Goal: Information Seeking & Learning: Learn about a topic

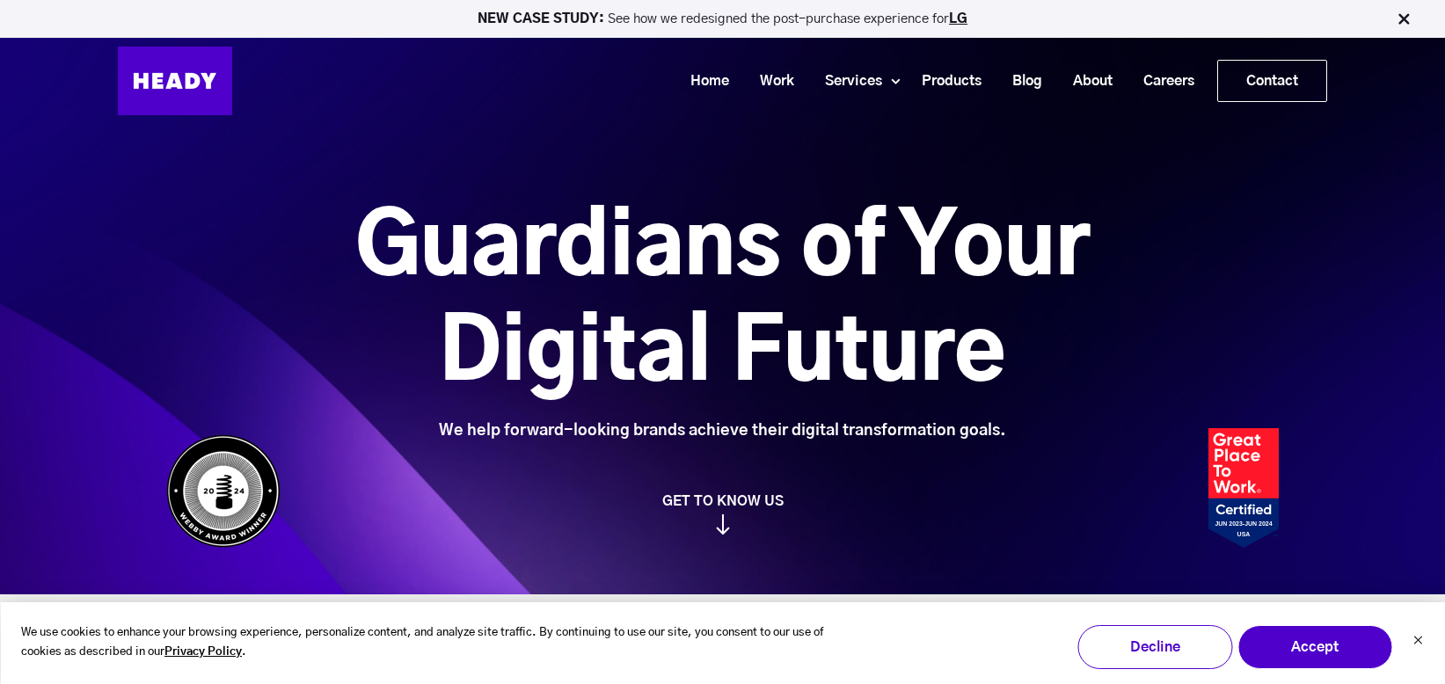
click at [754, 491] on div "Guardians of Your Digital Future We help forward-looking brands achieve their d…" at bounding box center [722, 365] width 1165 height 339
click at [721, 533] on img at bounding box center [723, 525] width 14 height 20
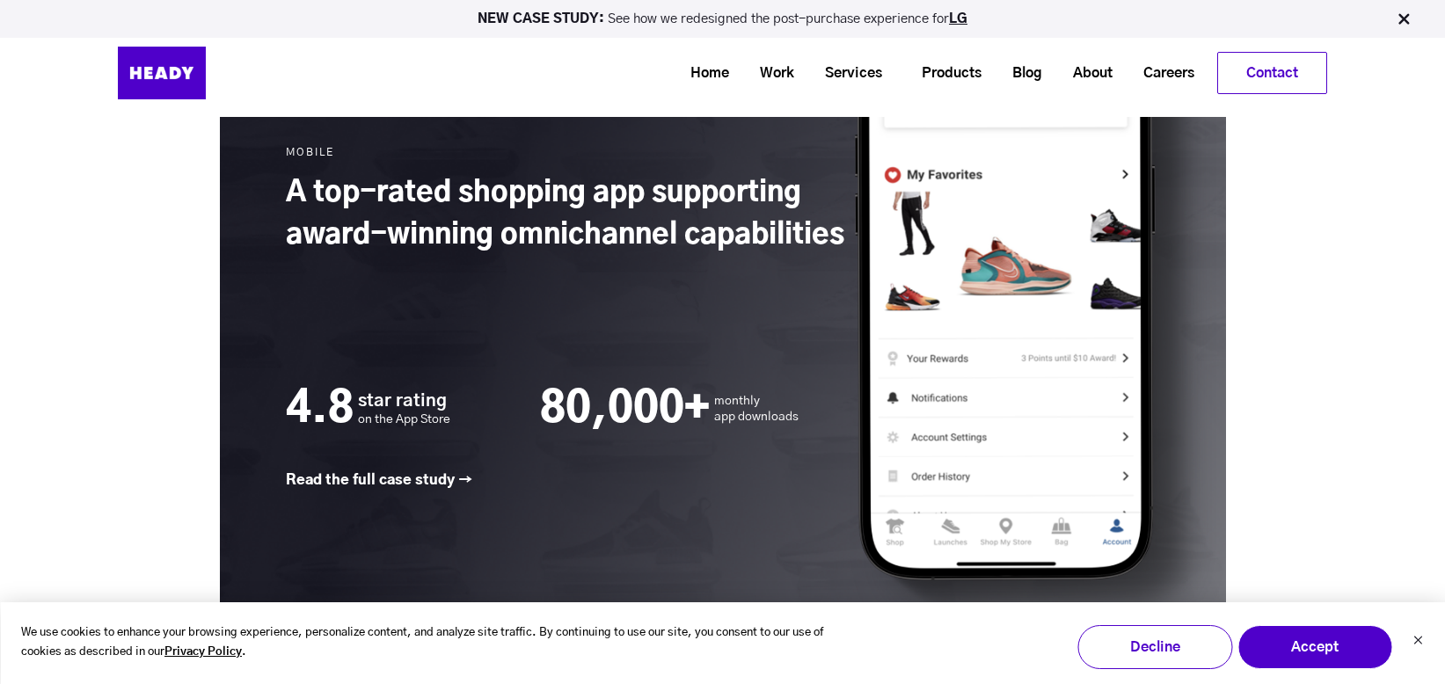
scroll to position [3132, 0]
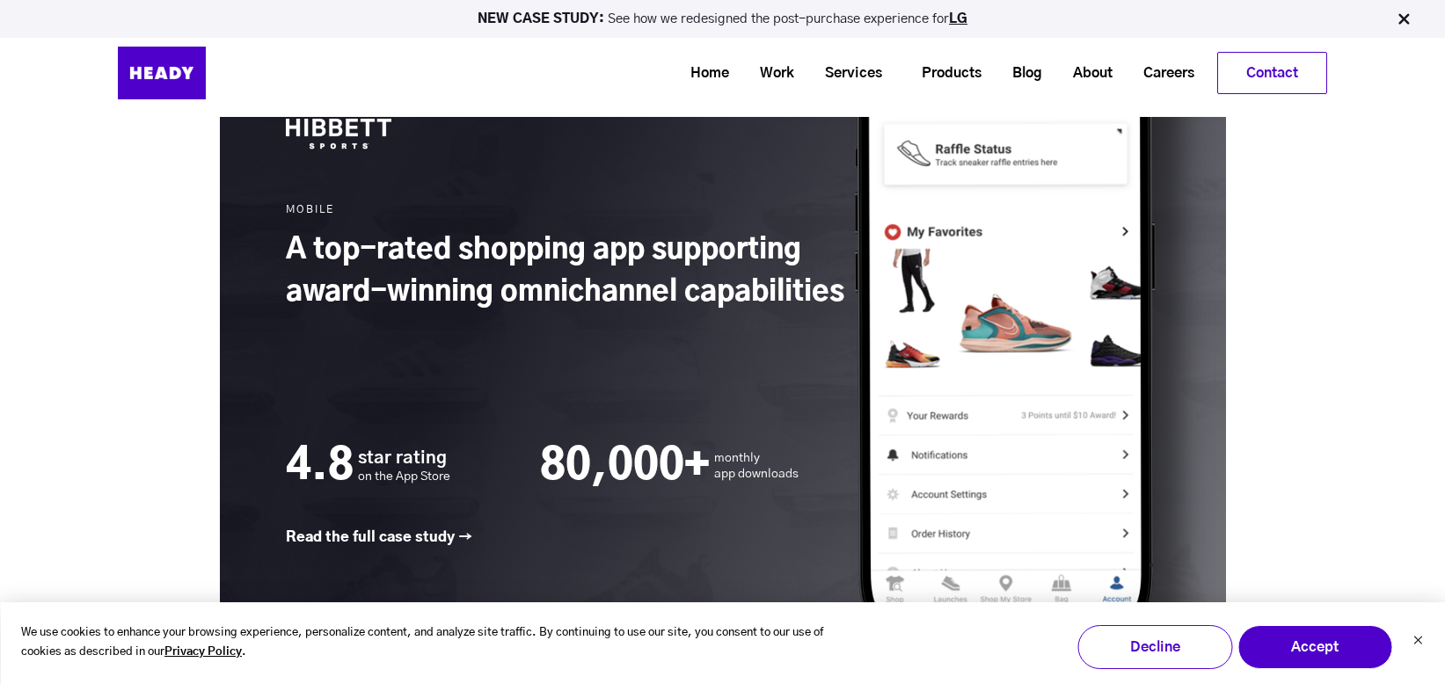
click at [1004, 325] on link at bounding box center [723, 332] width 1006 height 780
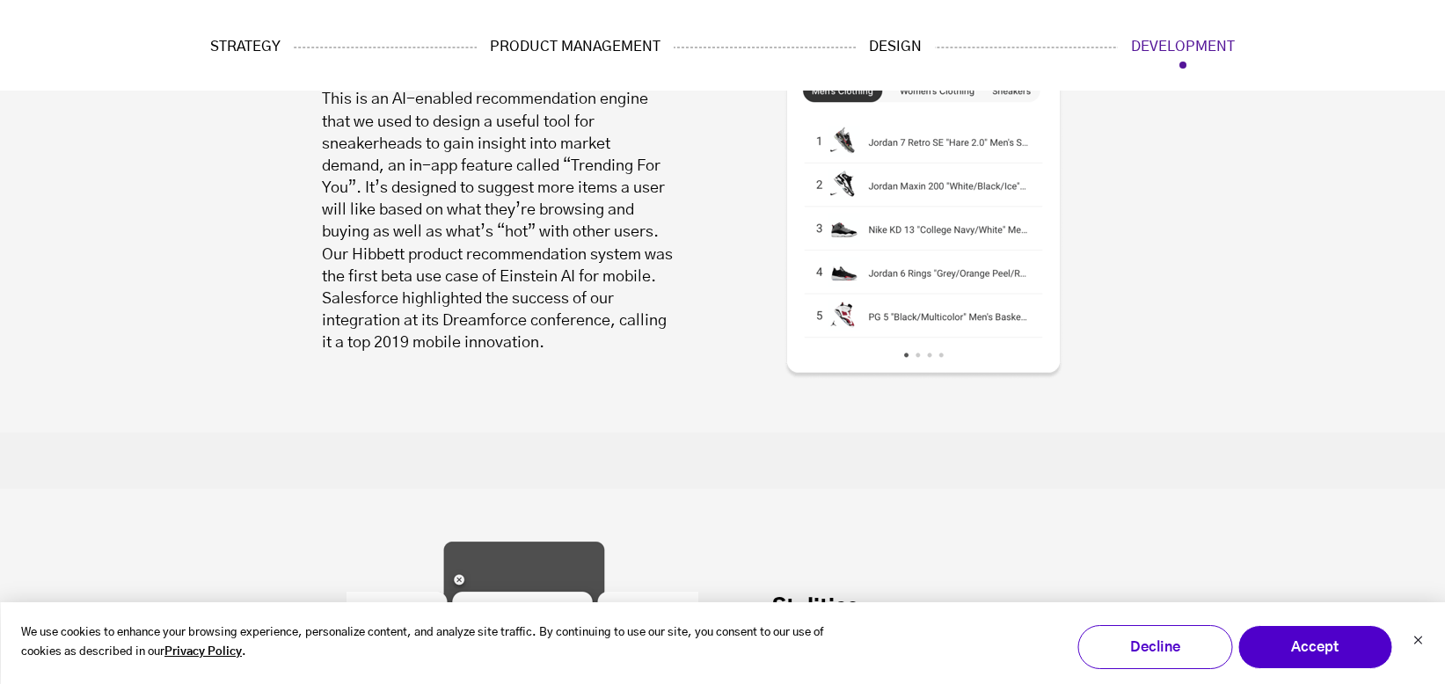
scroll to position [12857, 0]
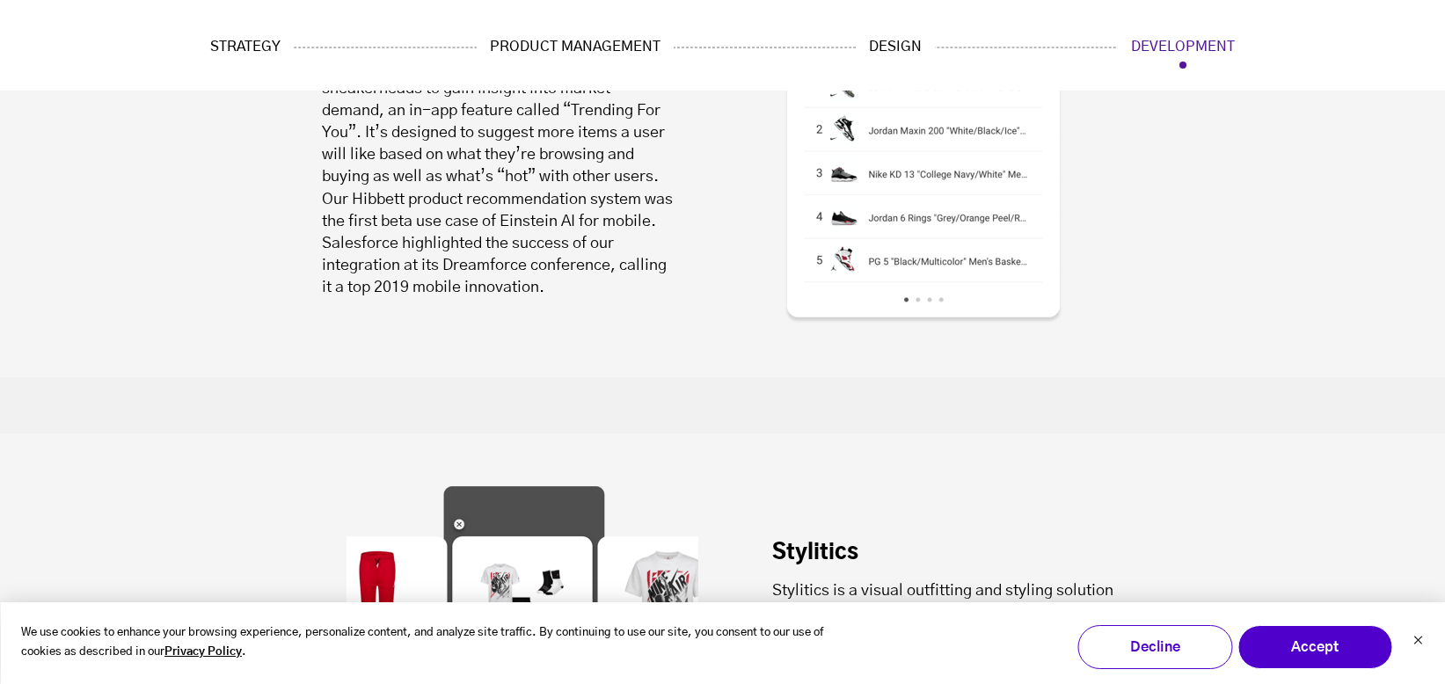
click at [150, 218] on div "Salesforce Einstein This is an AI-enabled recommendation engine that we used to…" at bounding box center [722, 135] width 1445 height 483
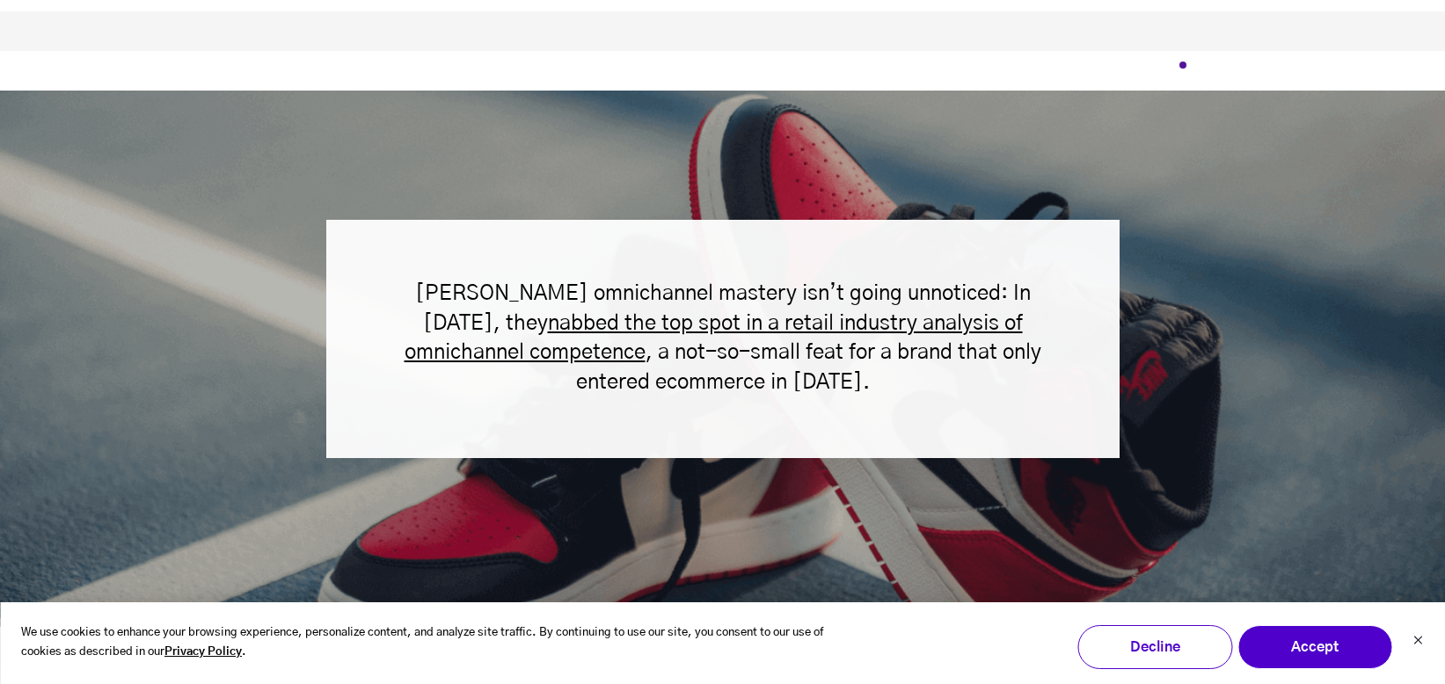
scroll to position [17461, 0]
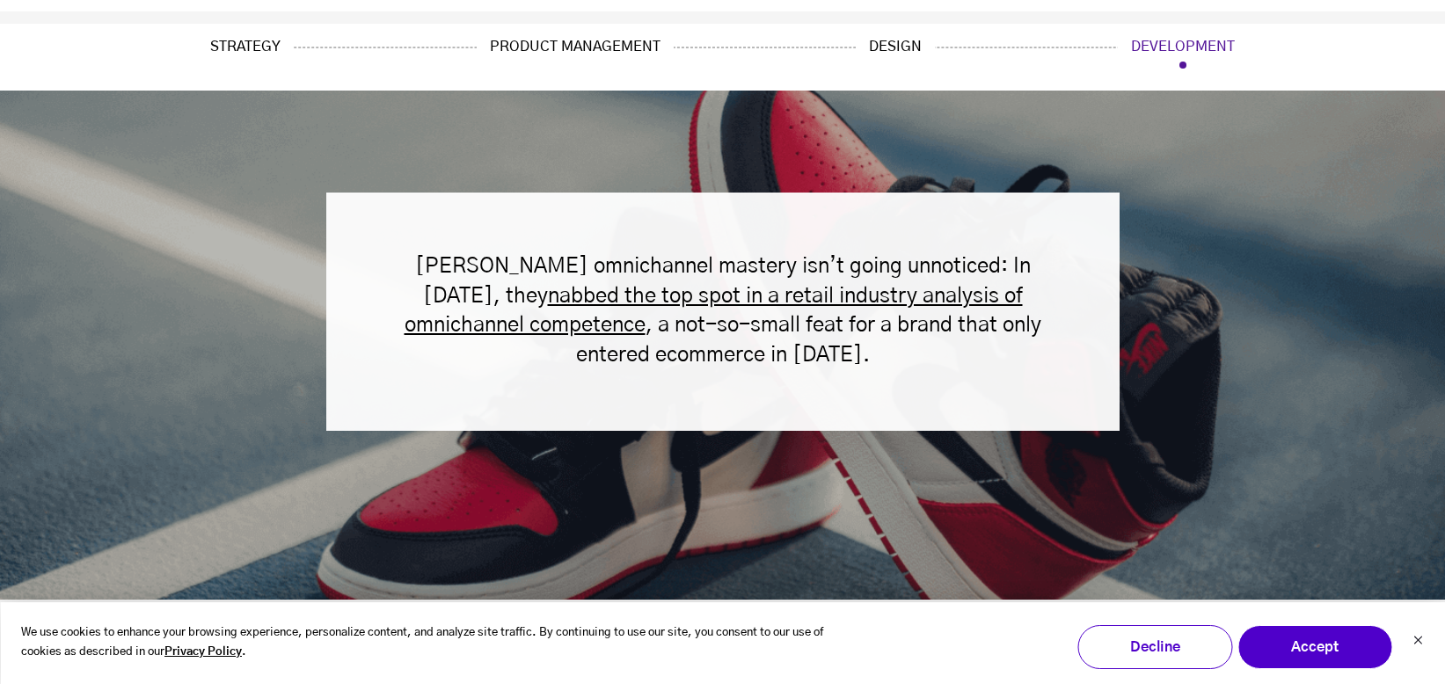
click at [703, 286] on span "nabbed the top spot in a retail industry analysis of omnichannel competence" at bounding box center [714, 311] width 618 height 51
